Goal: Ask a question

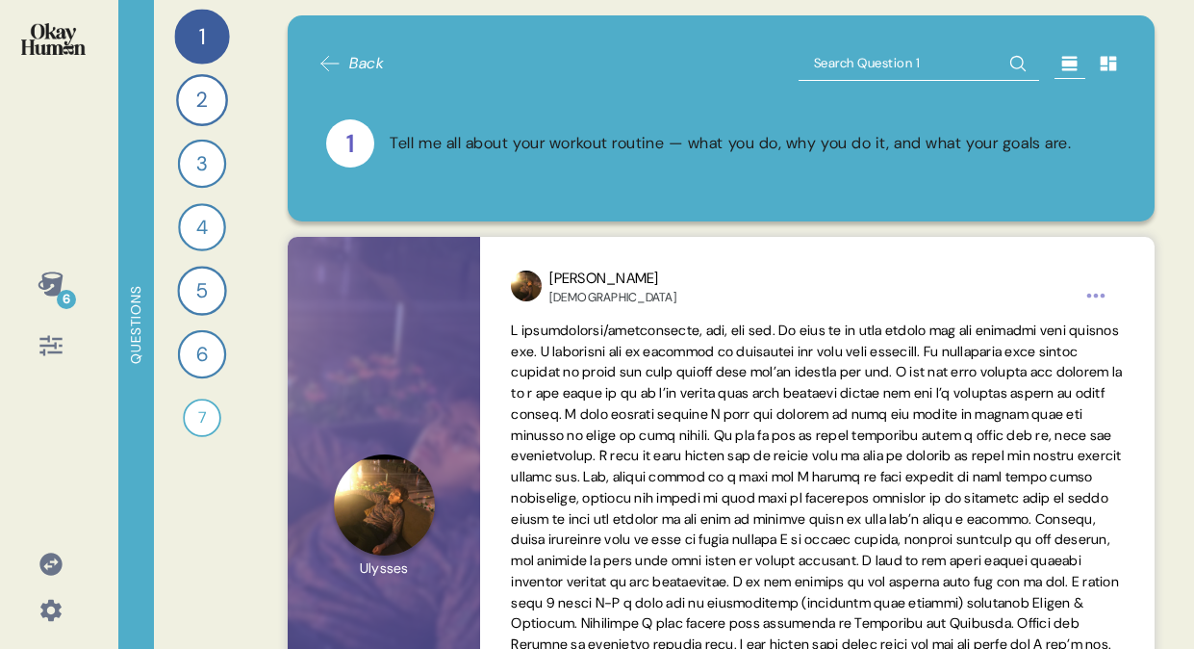
click at [334, 72] on icon at bounding box center [330, 63] width 23 height 23
click at [332, 72] on icon at bounding box center [330, 63] width 23 height 23
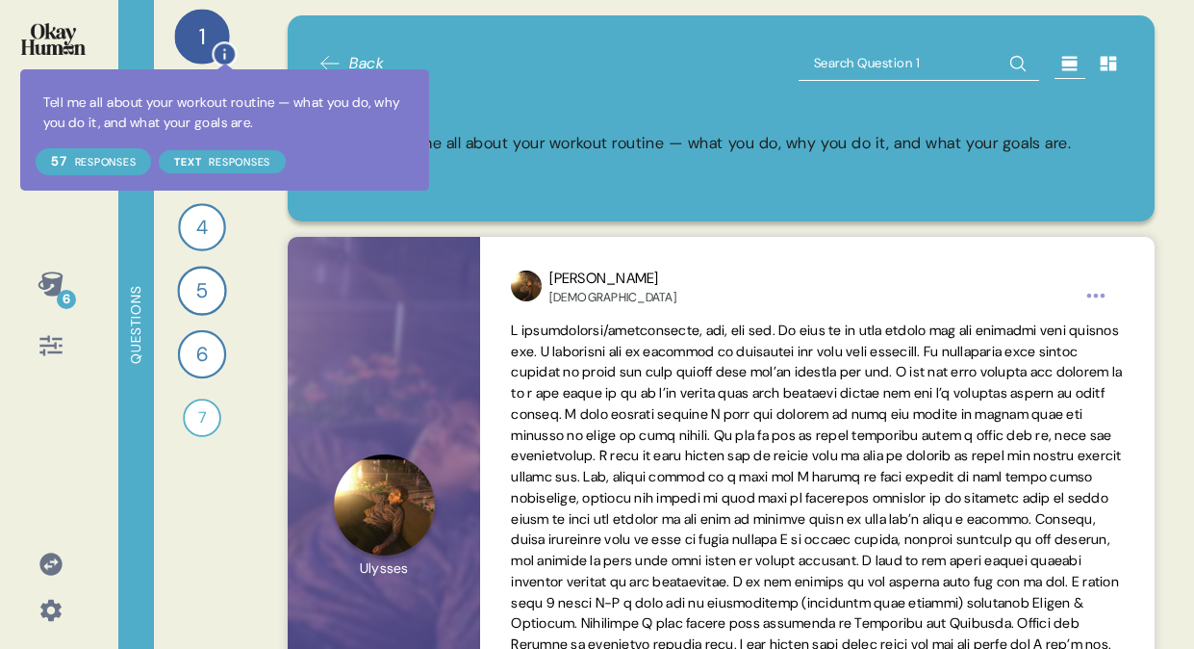
click at [212, 42] on div at bounding box center [224, 53] width 25 height 25
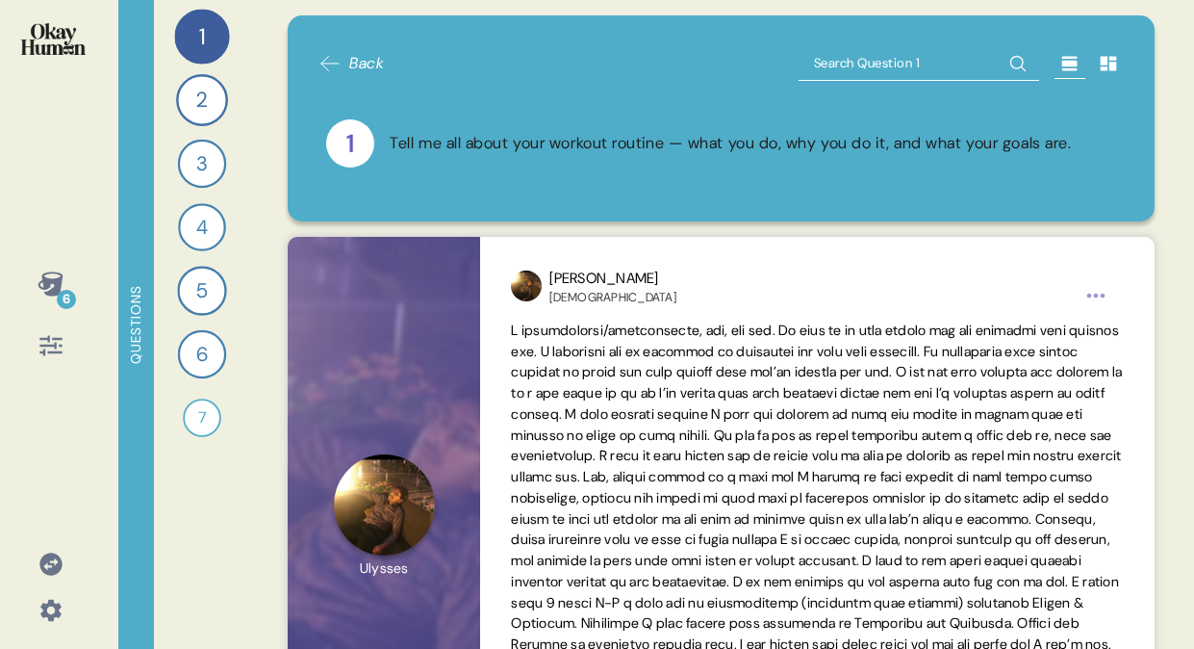
click at [17, 292] on div "6" at bounding box center [50, 315] width 70 height 108
click at [55, 340] on icon at bounding box center [51, 345] width 27 height 27
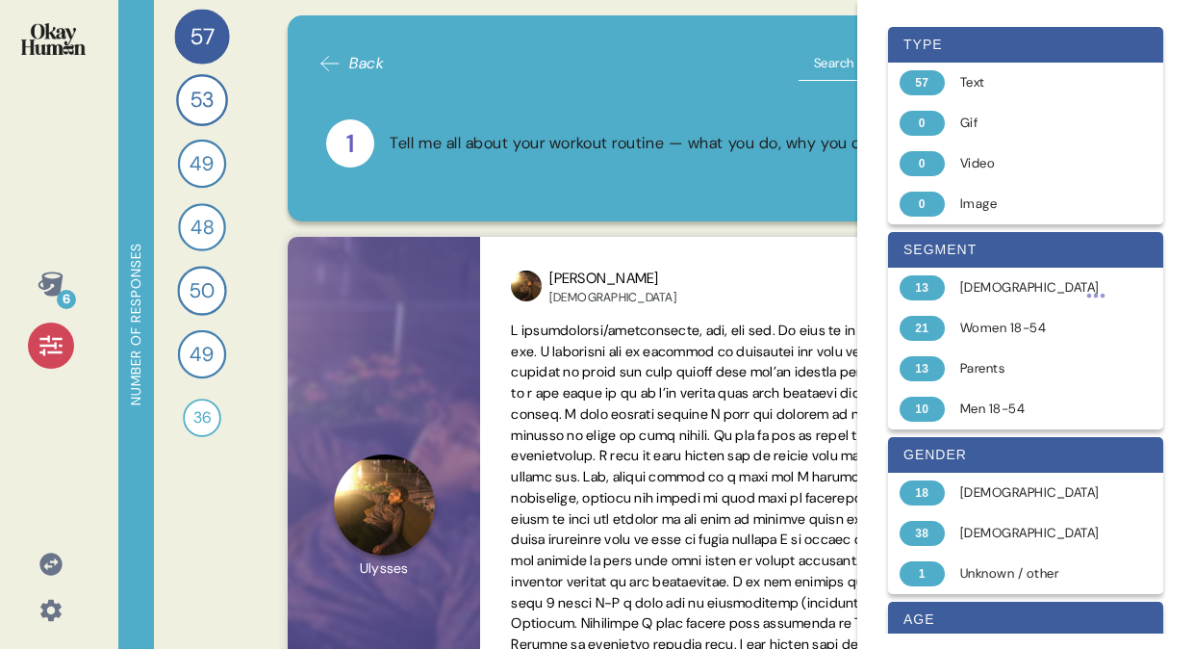
click at [403, 97] on div "1 Tell me all about your workout routine — what you do, why you do it, and what…" at bounding box center [722, 143] width 806 height 94
click at [353, 74] on span "Back" at bounding box center [366, 63] width 35 height 23
click at [200, 103] on span "53" at bounding box center [201, 100] width 23 height 32
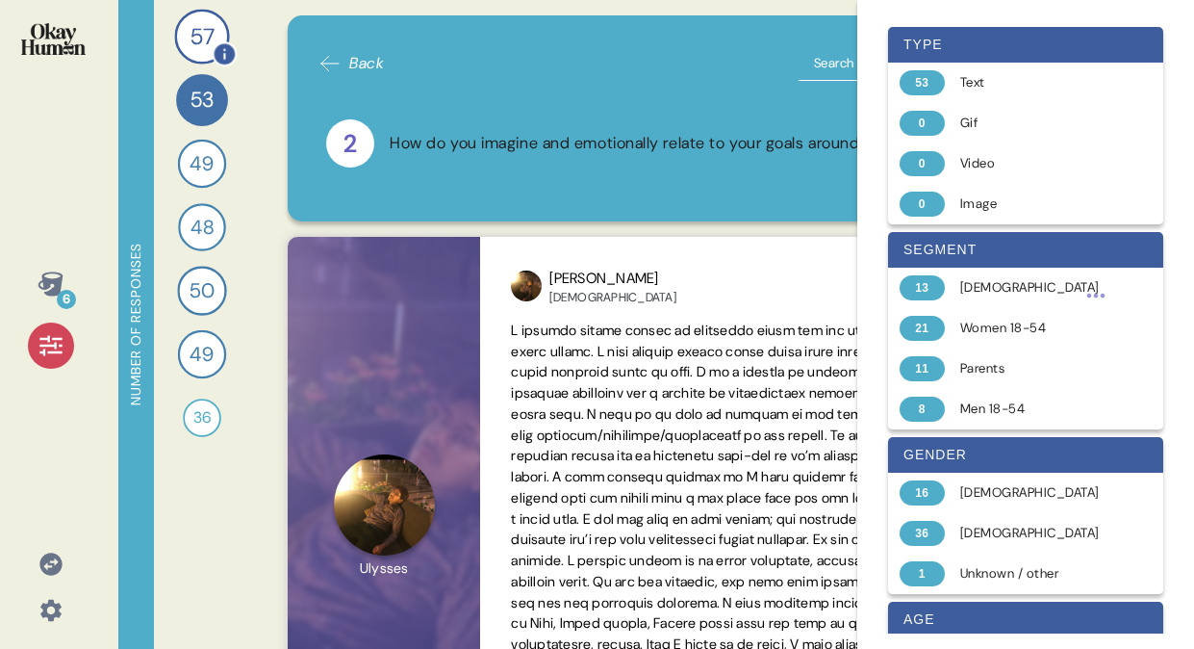
click at [190, 22] on span "57" at bounding box center [202, 36] width 24 height 34
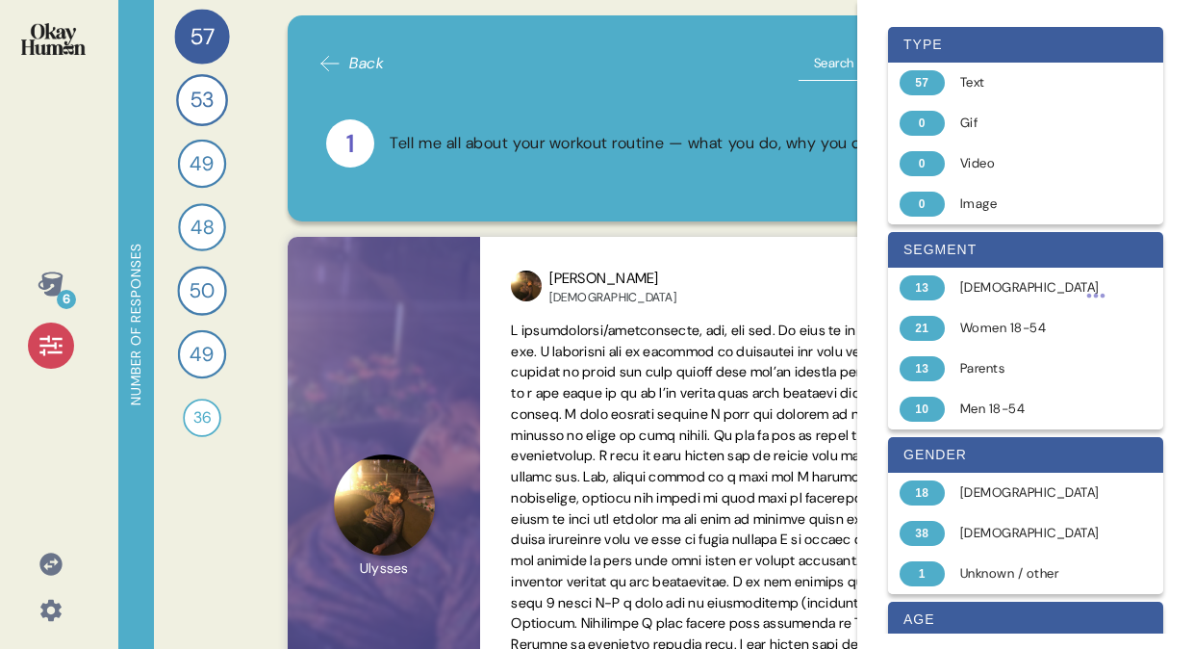
click at [56, 52] on img at bounding box center [53, 39] width 64 height 32
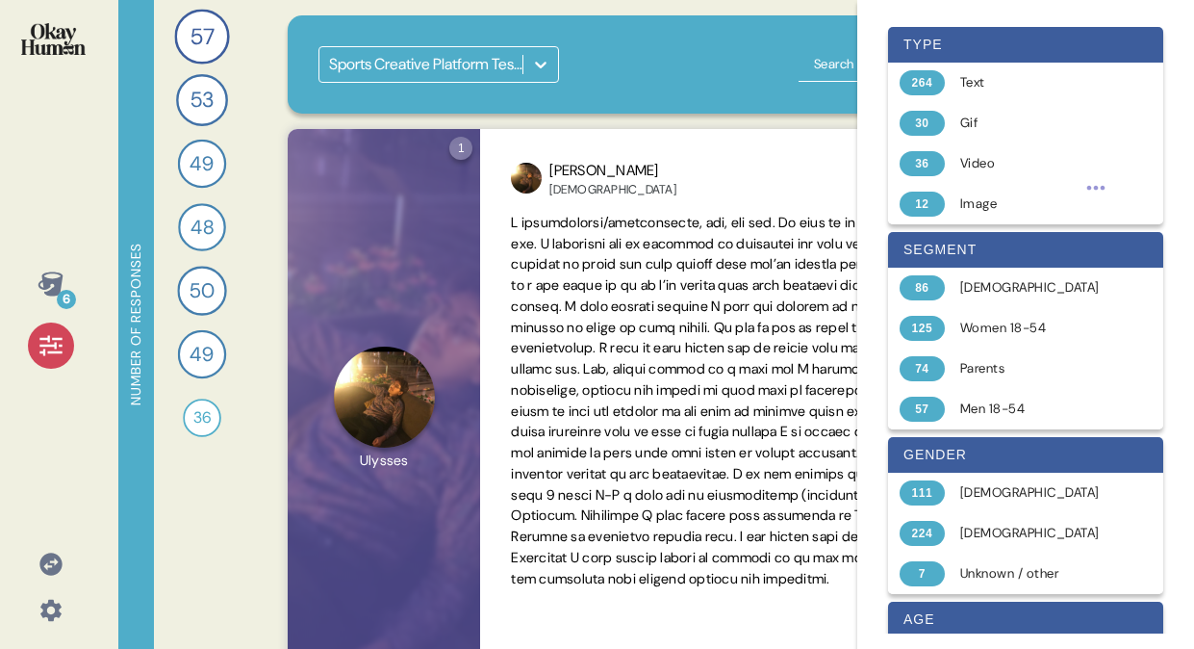
click at [56, 52] on img at bounding box center [53, 39] width 64 height 32
click at [44, 355] on icon at bounding box center [51, 345] width 27 height 27
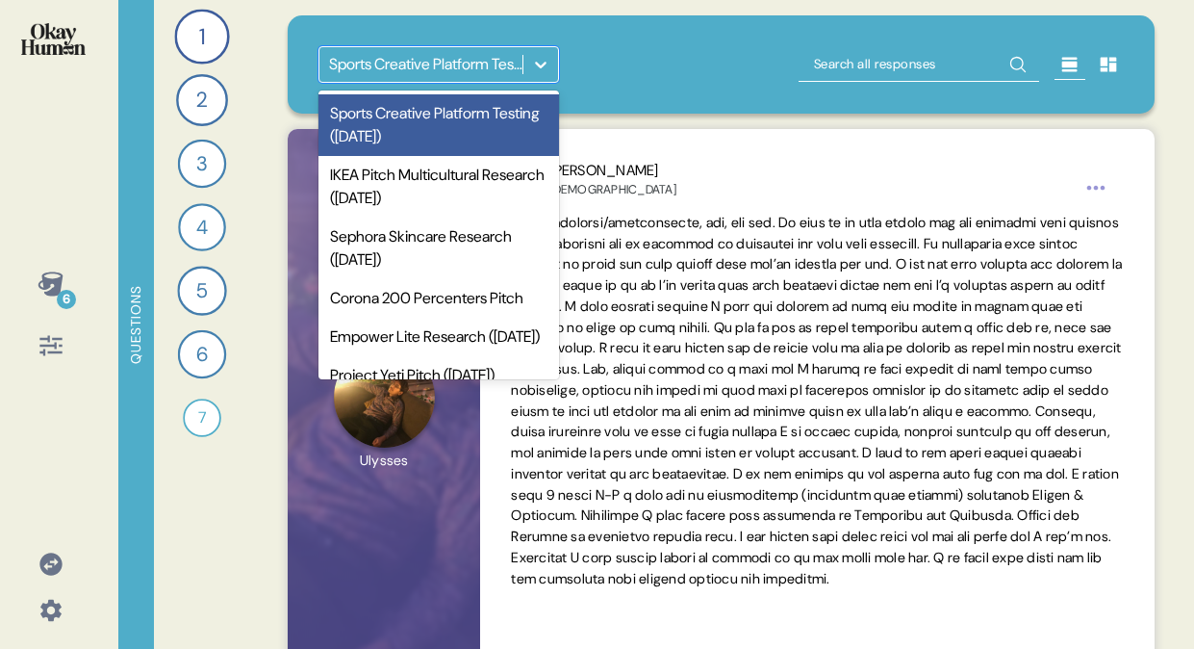
click at [545, 69] on icon at bounding box center [540, 64] width 19 height 19
